Goal: Find specific page/section: Find specific page/section

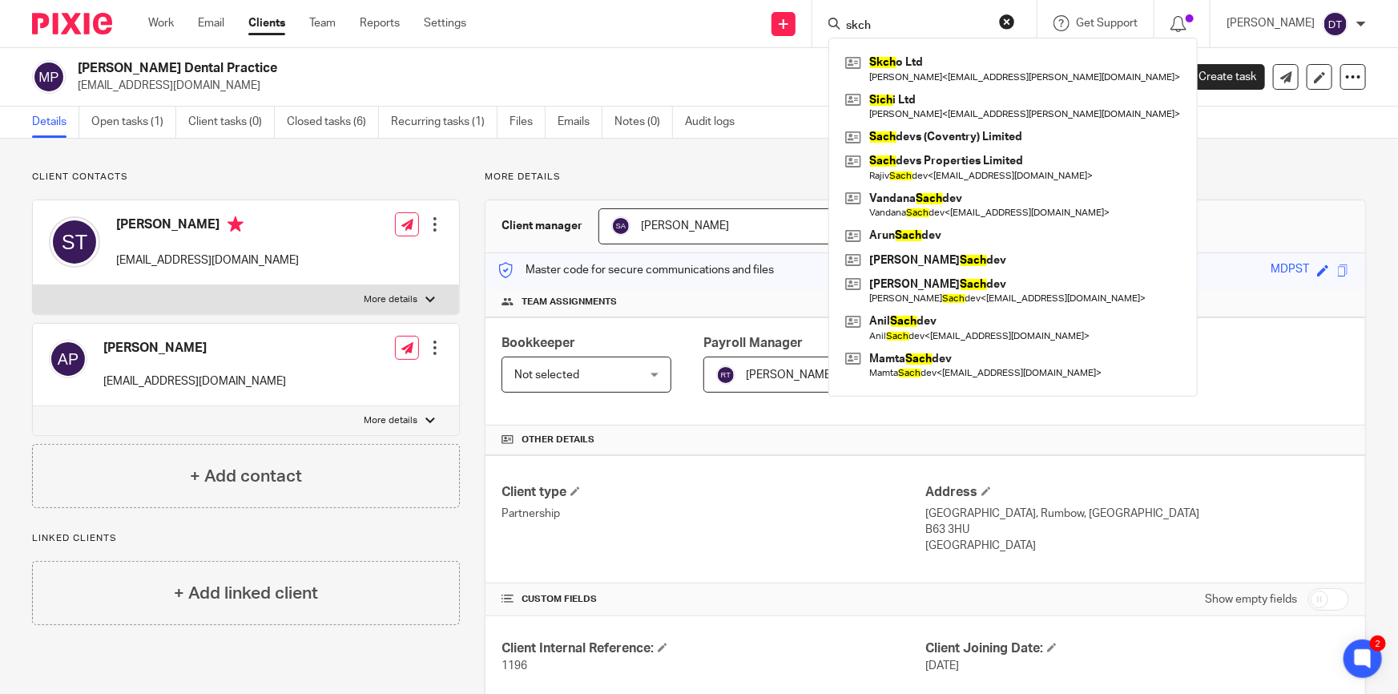
click at [340, 165] on div "Client contacts [PERSON_NAME] [EMAIL_ADDRESS][DOMAIN_NAME] Edit contact Create …" at bounding box center [699, 677] width 1398 height 1077
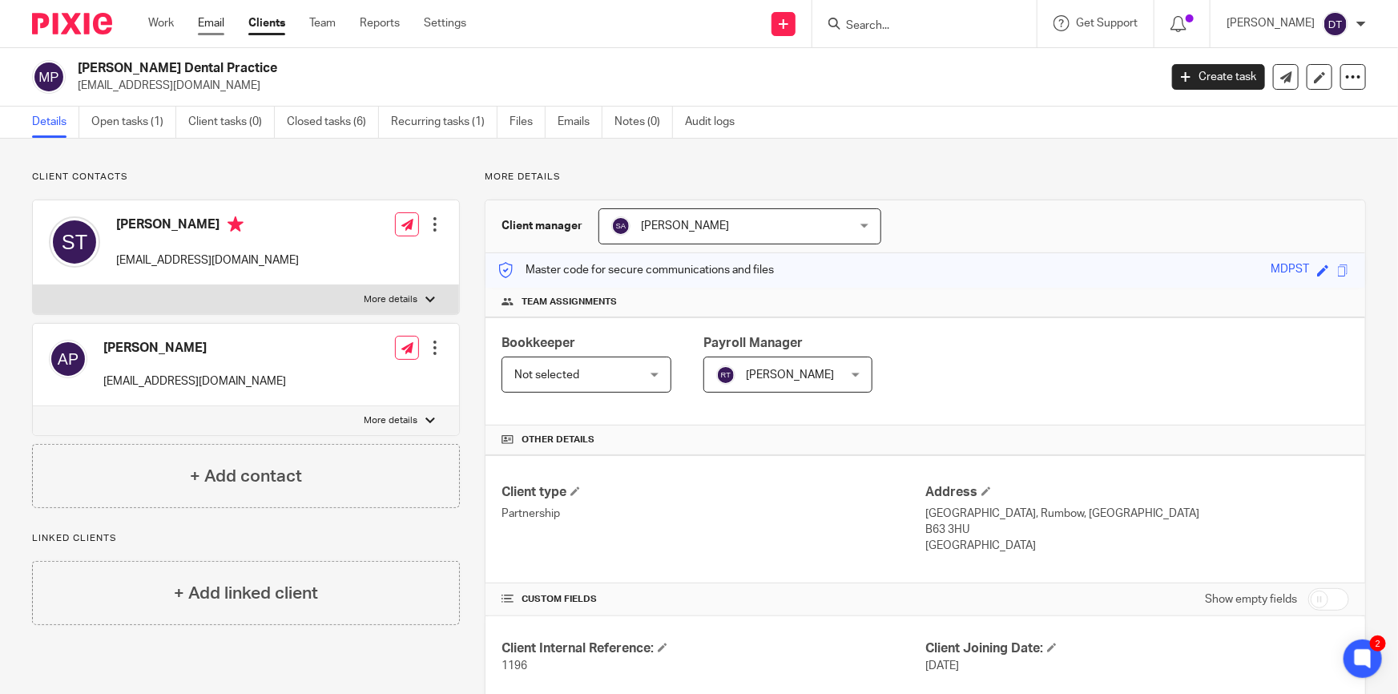
click at [207, 25] on link "Email" at bounding box center [211, 23] width 26 height 16
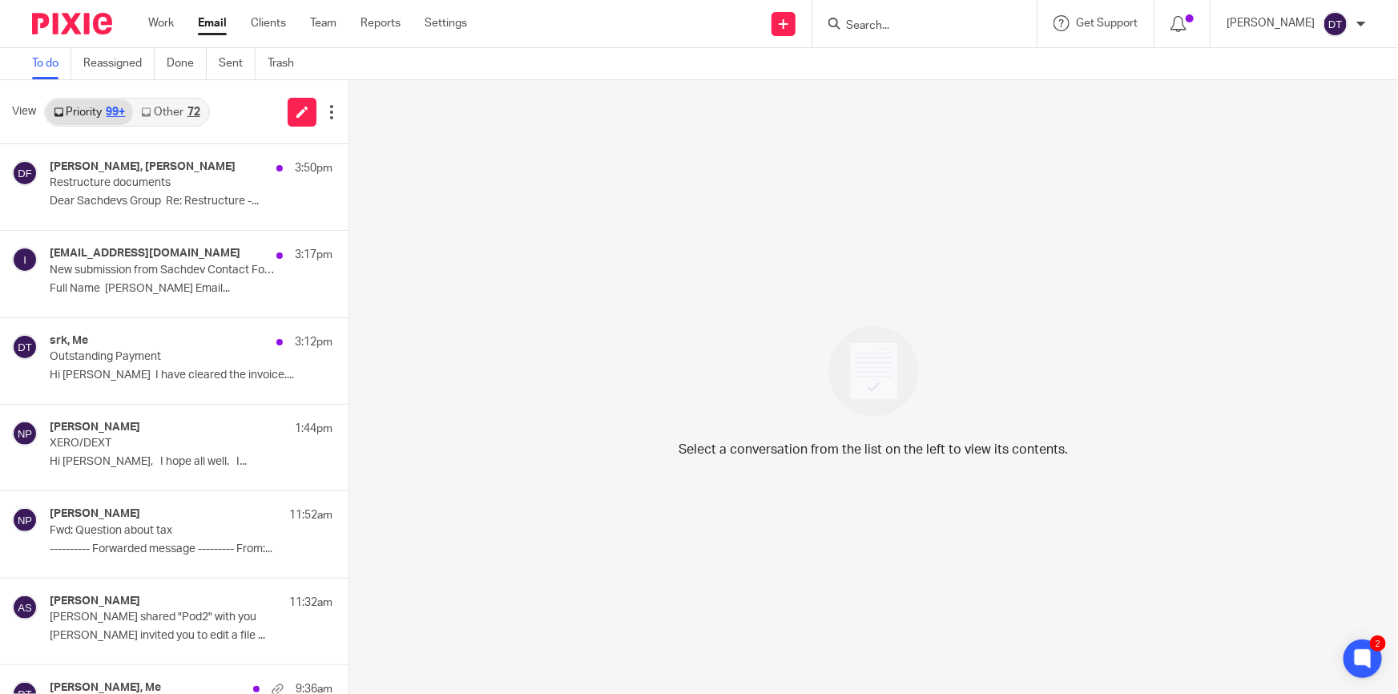
click at [173, 111] on link "Other 72" at bounding box center [170, 112] width 74 height 26
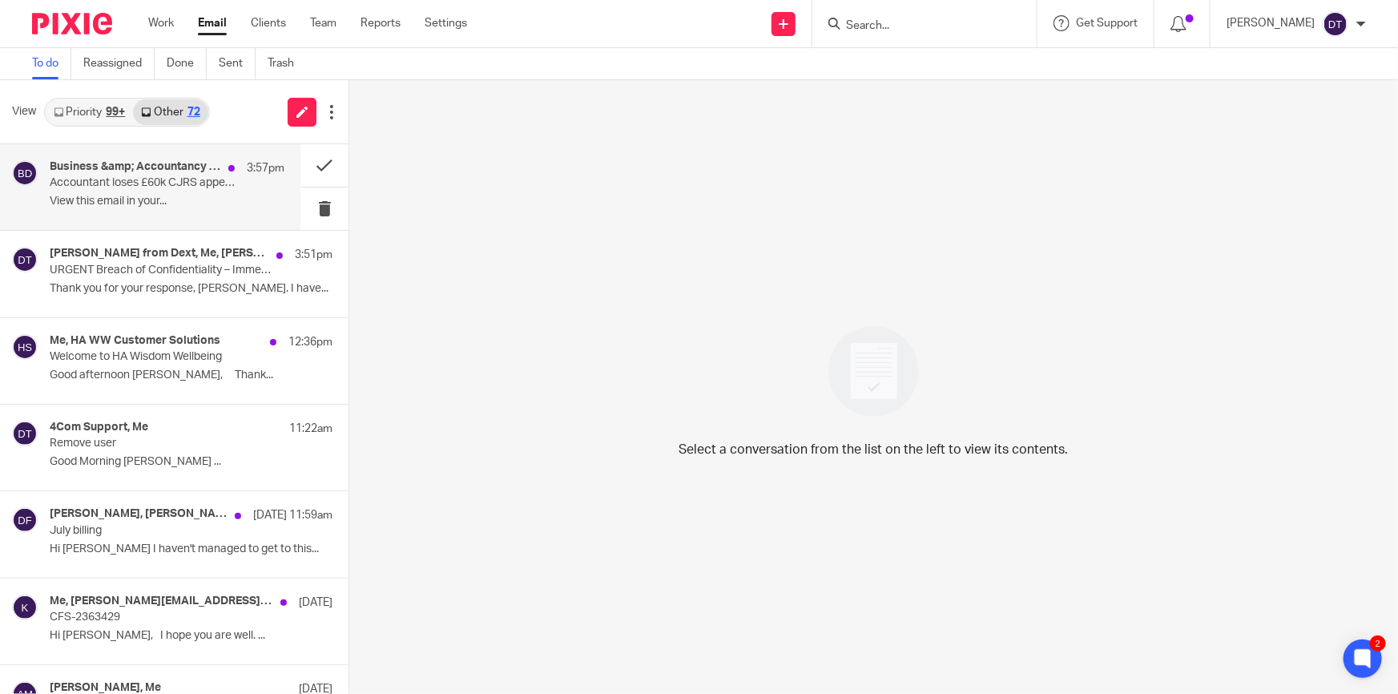
click at [139, 191] on div "Business &amp; Accountancy Daily 3:57pm Accountant loses £60k CJRS appeal due t…" at bounding box center [167, 187] width 235 height 54
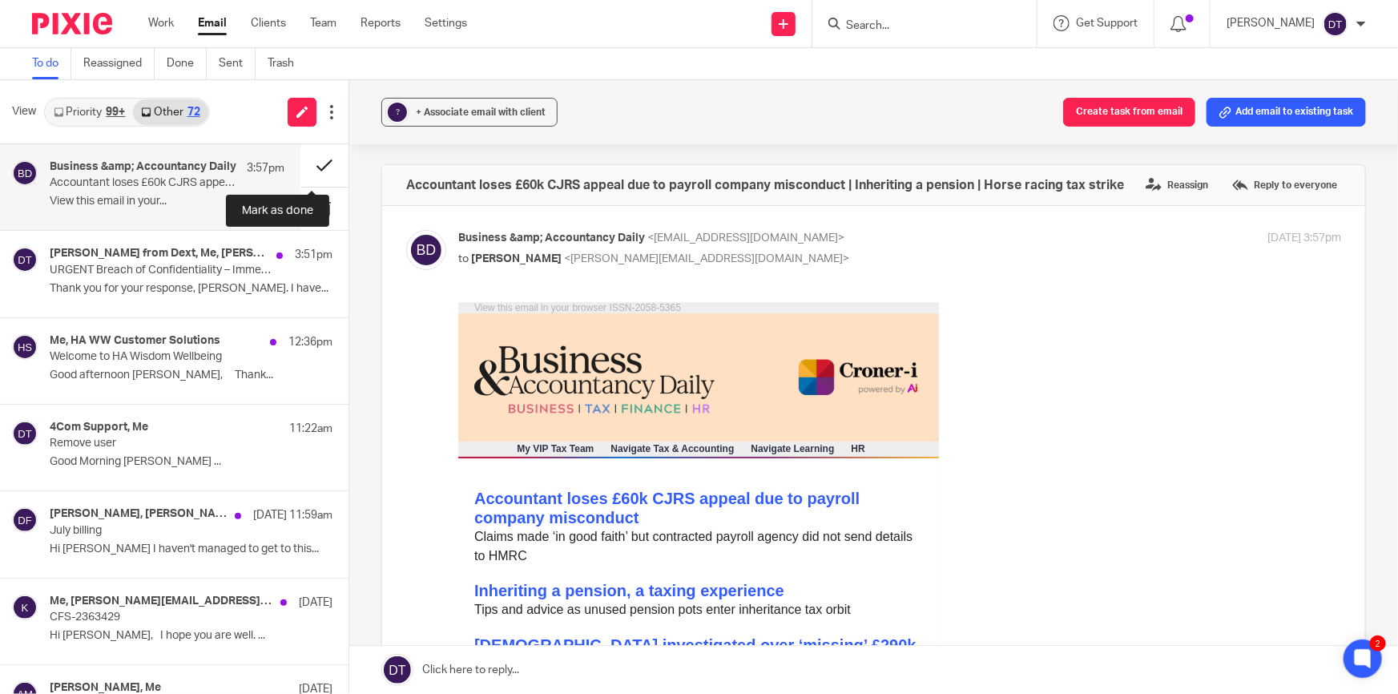
click at [315, 166] on button at bounding box center [324, 165] width 48 height 42
click at [154, 199] on p "View this email in your..." at bounding box center [167, 202] width 235 height 14
